Goal: Task Accomplishment & Management: Manage account settings

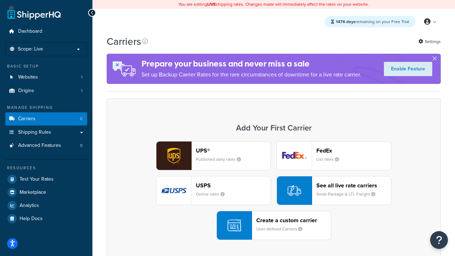
click at [274, 190] on div "UPS® Published daily rates FedEx List rates USPS Online rates See all live rate…" at bounding box center [273, 190] width 319 height 99
click at [354, 150] on header "FedEx" at bounding box center [353, 150] width 75 height 7
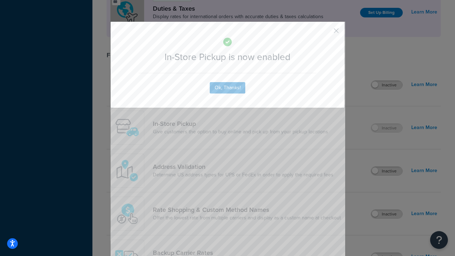
click at [325, 33] on button "button" at bounding box center [326, 33] width 2 height 2
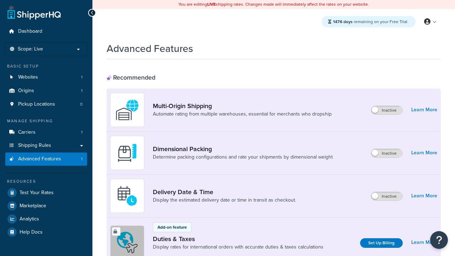
scroll to position [230, 0]
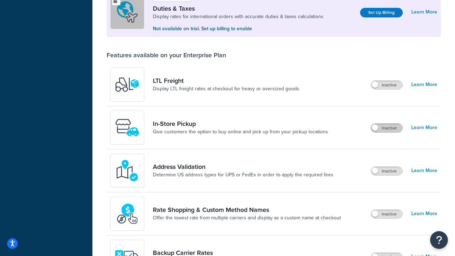
scroll to position [217, 0]
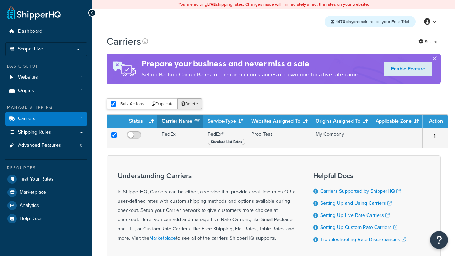
click at [189, 104] on button "Delete" at bounding box center [189, 103] width 25 height 11
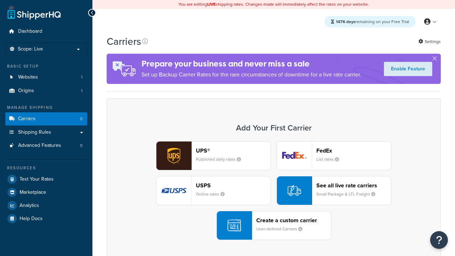
click at [274, 190] on div "UPS® Published daily rates FedEx List rates USPS Online rates See all live rate…" at bounding box center [273, 190] width 319 height 99
click at [354, 150] on header "FedEx" at bounding box center [353, 150] width 75 height 7
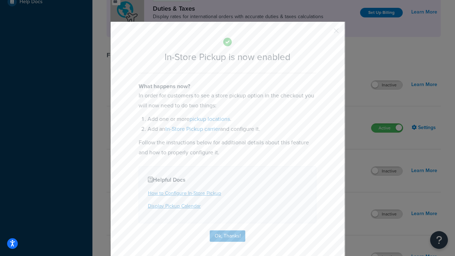
click at [325, 33] on button "button" at bounding box center [326, 33] width 2 height 2
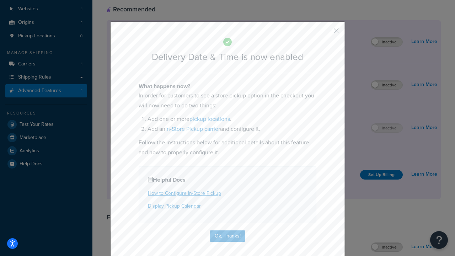
click at [325, 33] on button "button" at bounding box center [326, 33] width 2 height 2
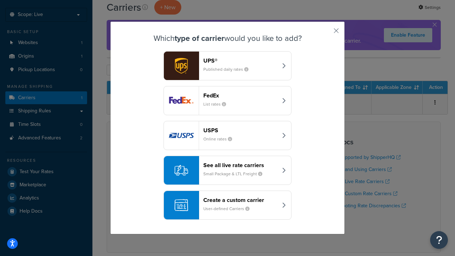
click at [227, 205] on div "Create a custom carrier User-defined Carriers" at bounding box center [240, 204] width 74 height 17
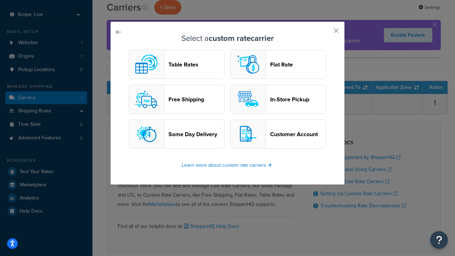
click at [278, 99] on header "In-Store Pickup" at bounding box center [298, 99] width 56 height 7
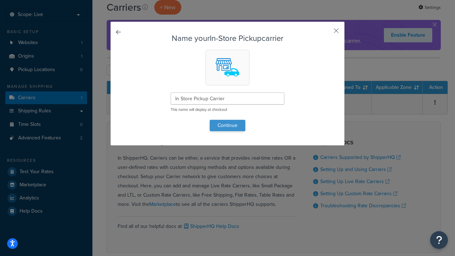
type input "In Store Pickup Carrier"
click at [227, 125] on button "Continue" at bounding box center [228, 125] width 36 height 11
click at [325, 33] on button "button" at bounding box center [326, 33] width 2 height 2
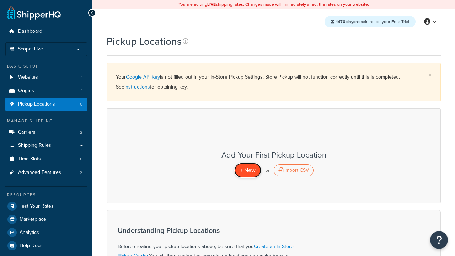
click at [247, 170] on span "+ New" at bounding box center [248, 170] width 16 height 8
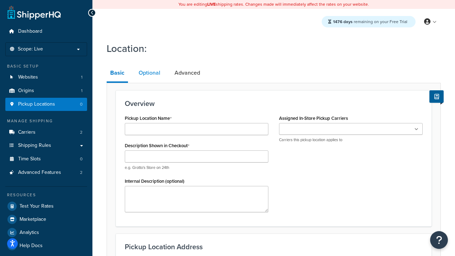
click at [149, 73] on link "Optional" at bounding box center [149, 72] width 29 height 17
click at [195, 73] on link "Advanced" at bounding box center [187, 72] width 33 height 17
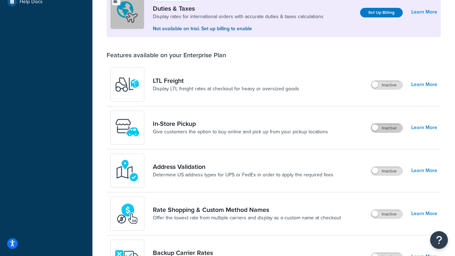
scroll to position [217, 0]
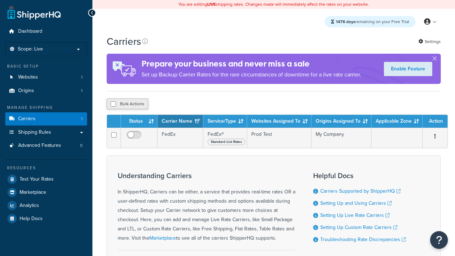
click at [113, 104] on input "checkbox" at bounding box center [112, 103] width 5 height 5
checkbox input "true"
click at [0, 0] on button "Delete" at bounding box center [0, 0] width 0 height 0
